Goal: Navigation & Orientation: Find specific page/section

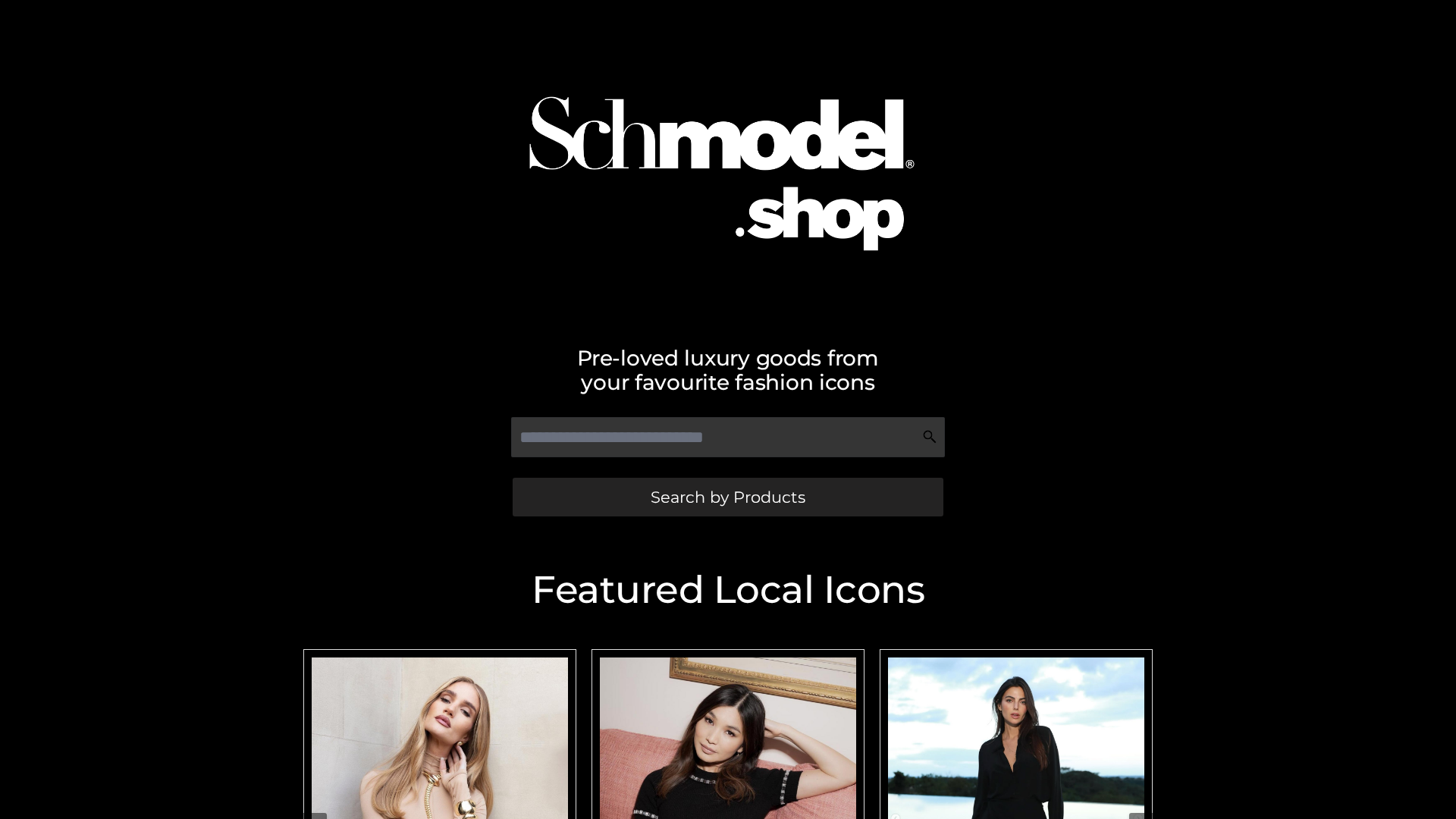
click at [728, 497] on span "Search by Products" at bounding box center [728, 496] width 155 height 16
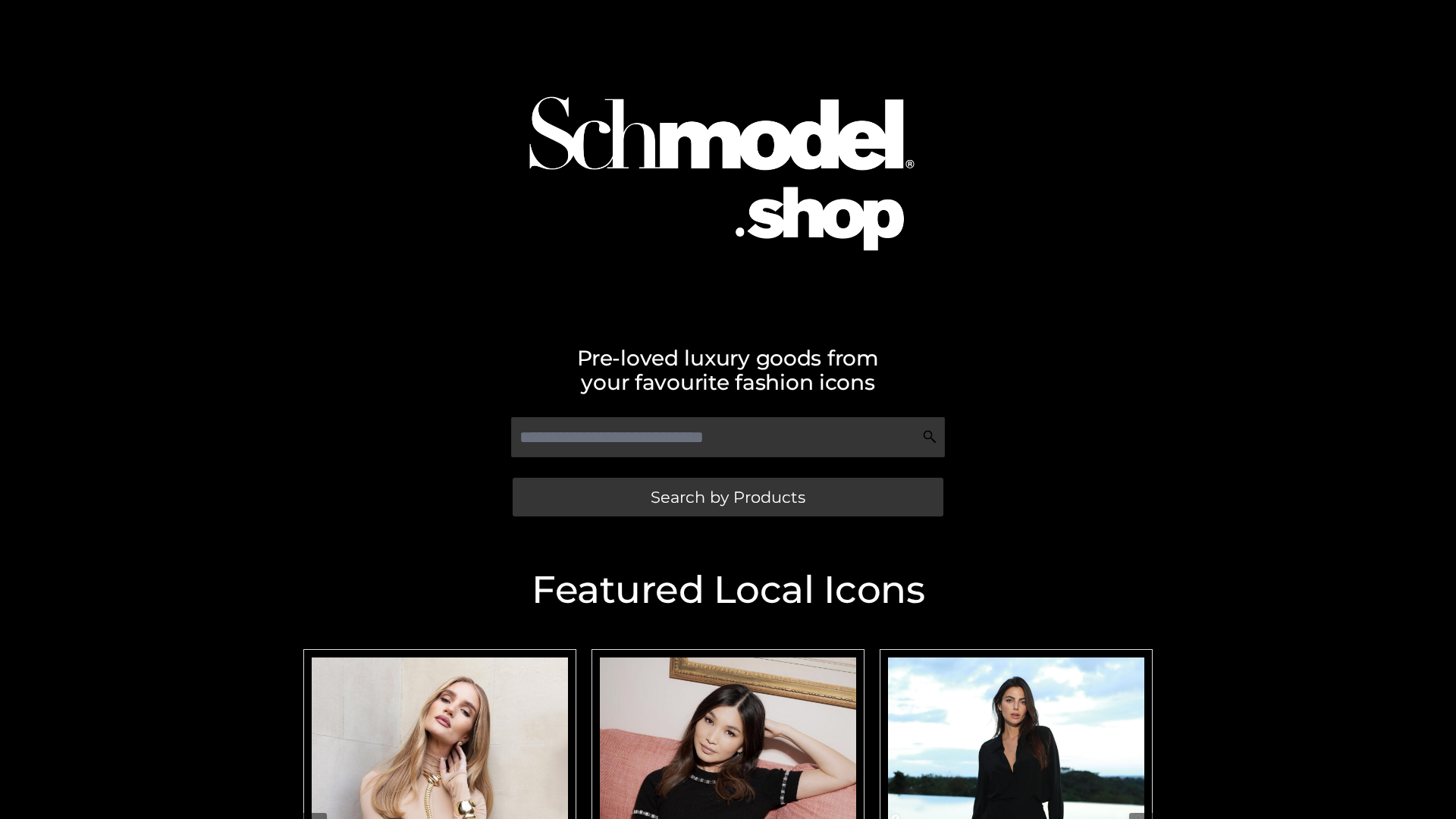
click at [728, 497] on span "Search by Products" at bounding box center [728, 496] width 155 height 16
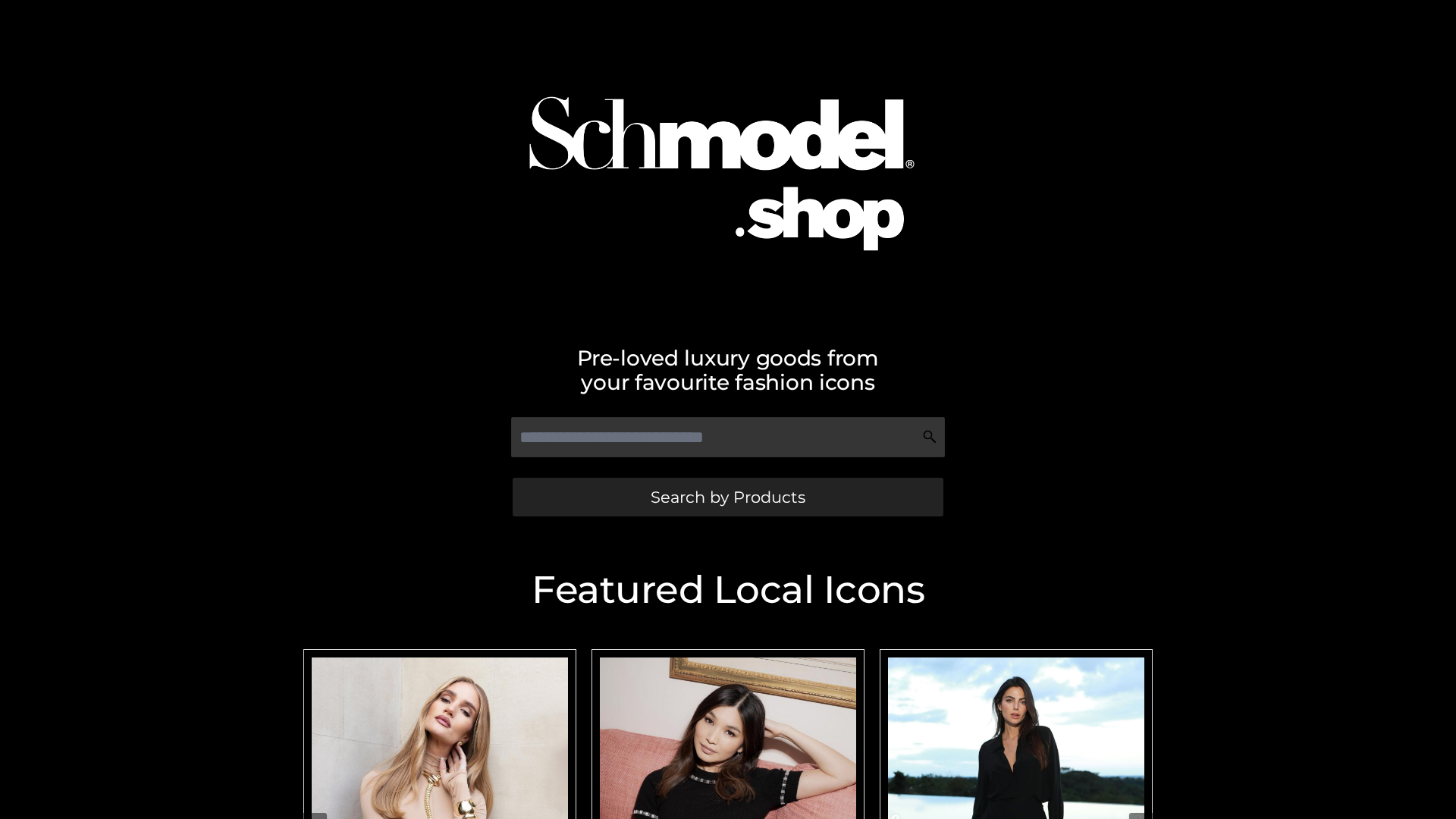
click at [728, 497] on span "Search by Products" at bounding box center [728, 496] width 155 height 16
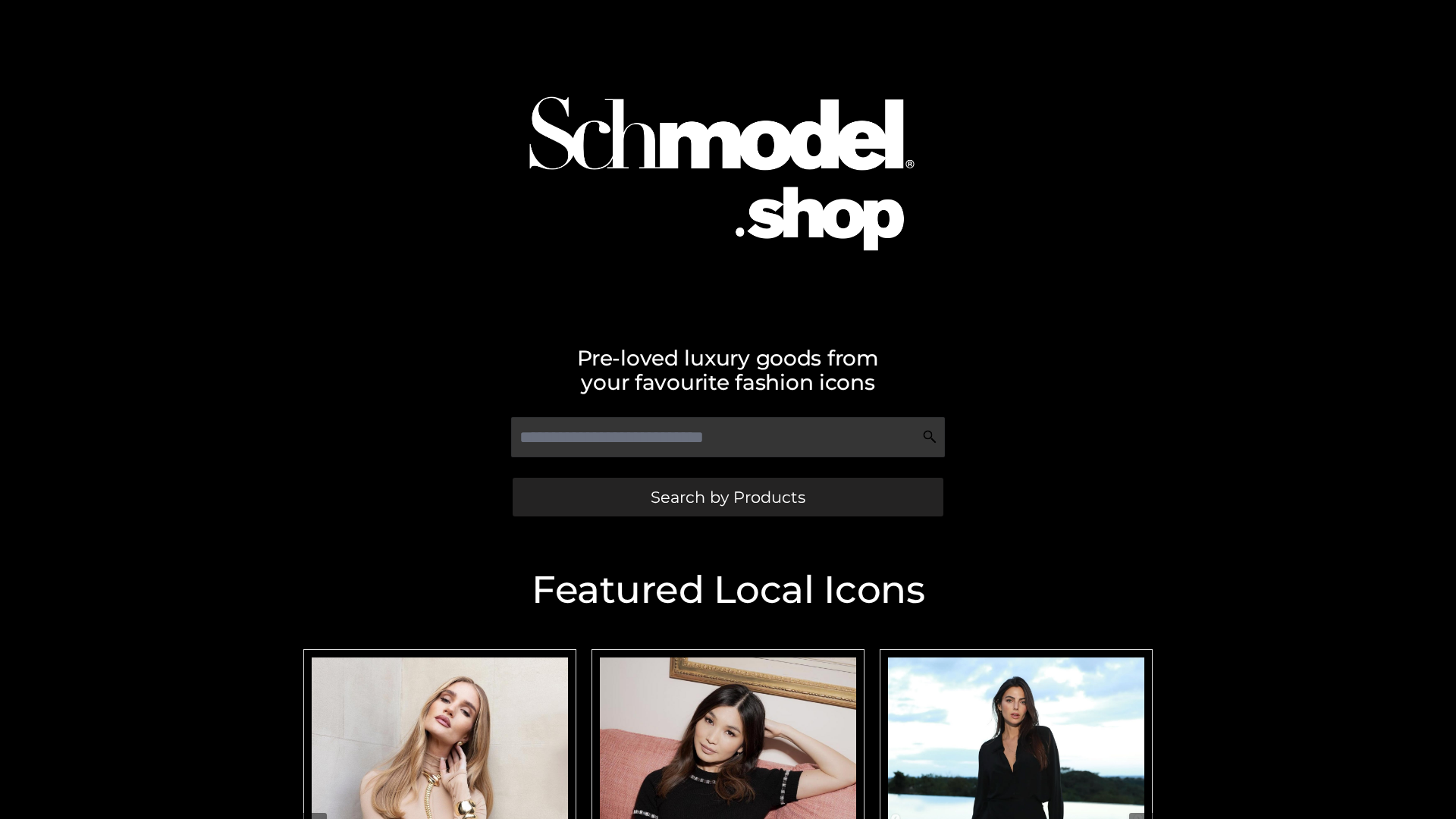
click at [728, 497] on span "Search by Products" at bounding box center [728, 496] width 155 height 16
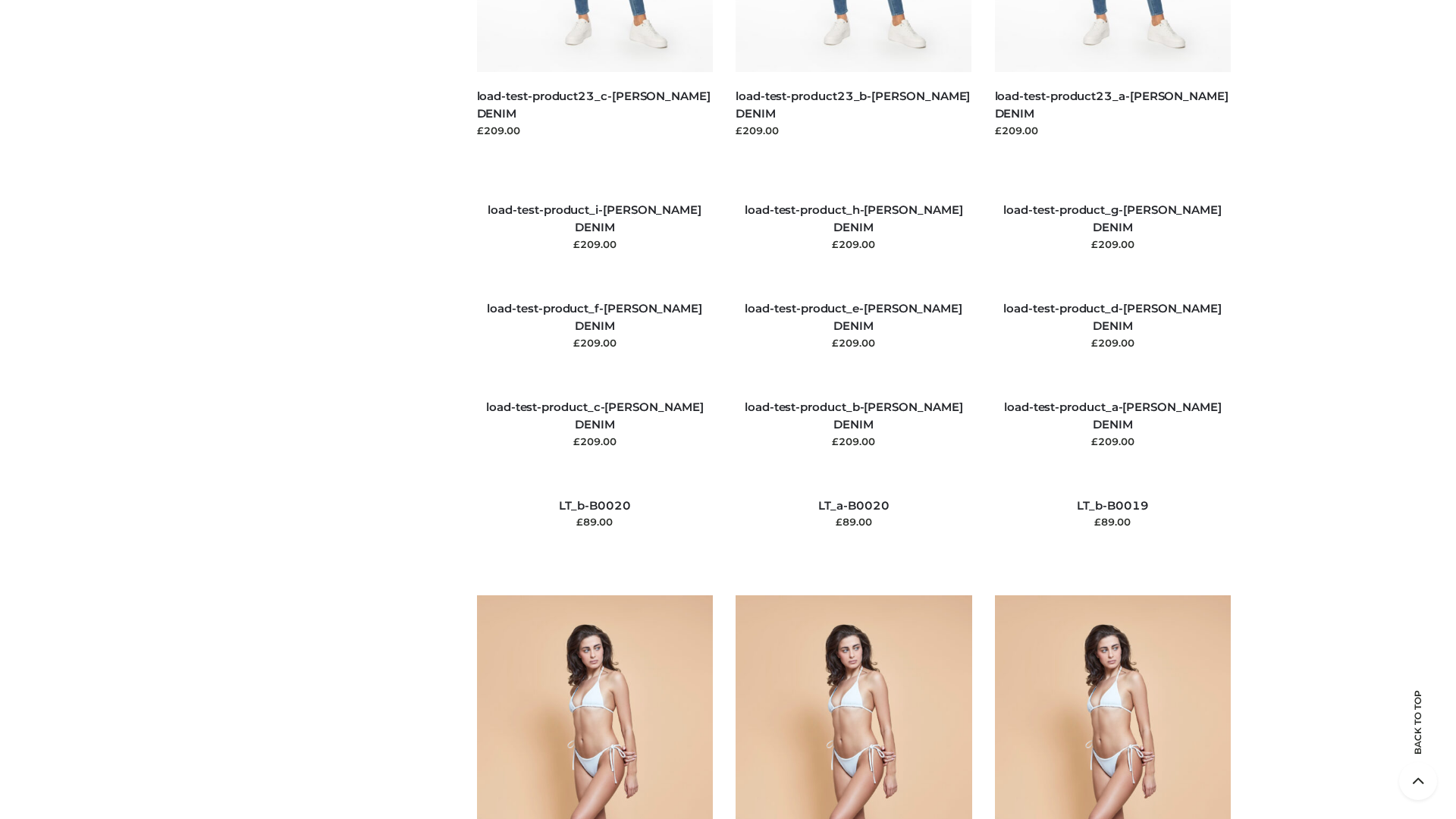
scroll to position [3567, 0]
